Goal: Book appointment/travel/reservation

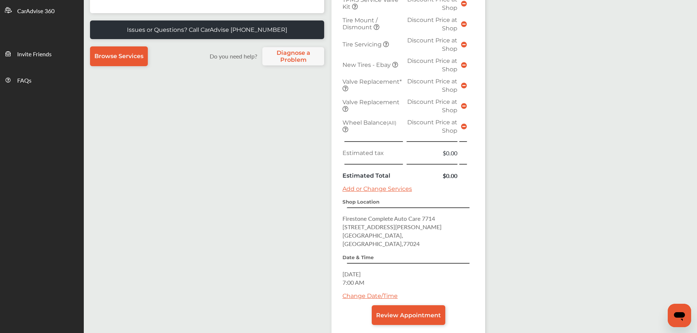
scroll to position [255, 0]
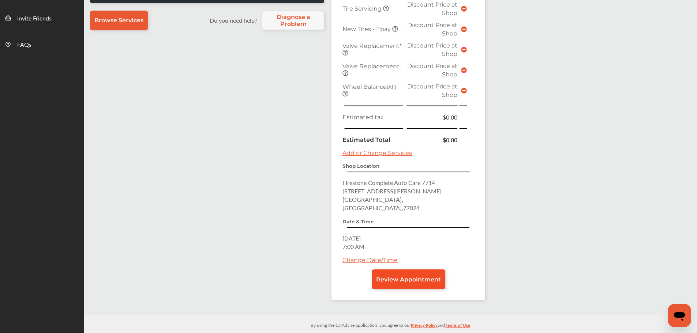
click at [412, 276] on span "Review Appointment" at bounding box center [408, 279] width 65 height 7
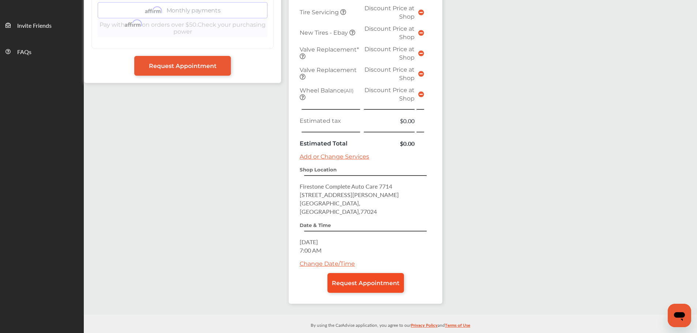
click at [358, 280] on span "Request Appointment" at bounding box center [366, 283] width 68 height 7
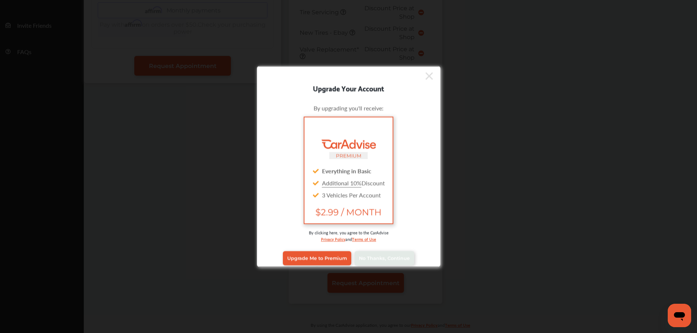
scroll to position [248, 0]
click at [363, 256] on span "No Thanks, Continue" at bounding box center [384, 258] width 51 height 5
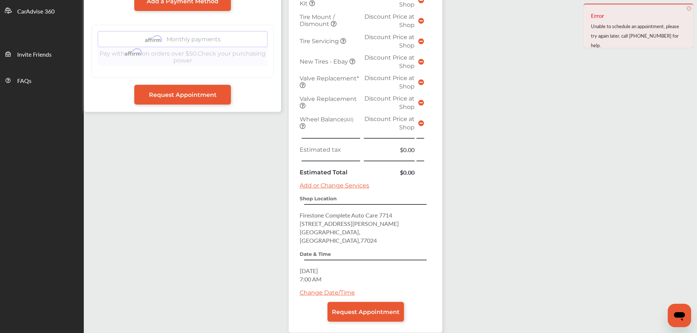
scroll to position [219, 0]
click at [367, 302] on link "Request Appointment" at bounding box center [365, 312] width 76 height 20
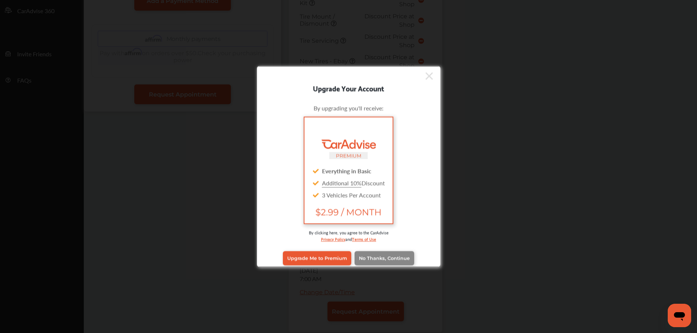
click at [373, 257] on span "No Thanks, Continue" at bounding box center [384, 258] width 51 height 5
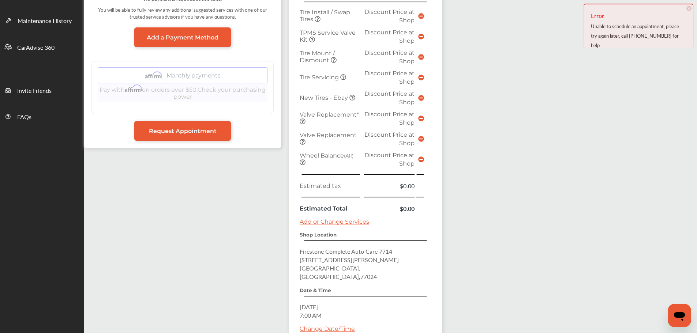
scroll to position [211, 0]
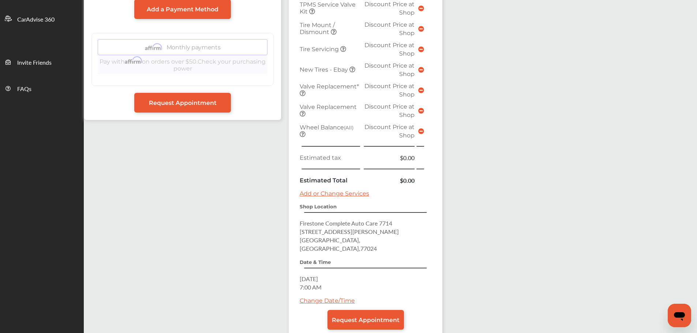
click at [340, 297] on link "Change Date/Time" at bounding box center [326, 300] width 55 height 7
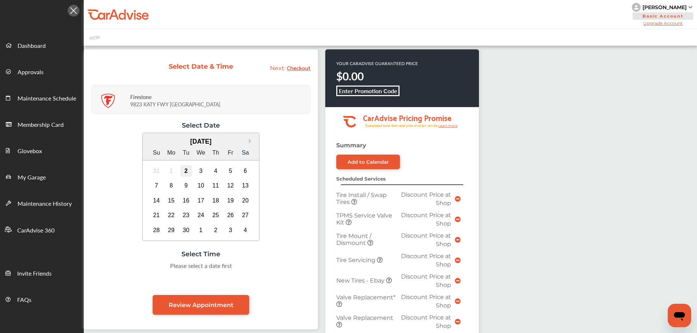
click at [189, 171] on div "2" at bounding box center [186, 171] width 12 height 12
